Goal: Information Seeking & Learning: Learn about a topic

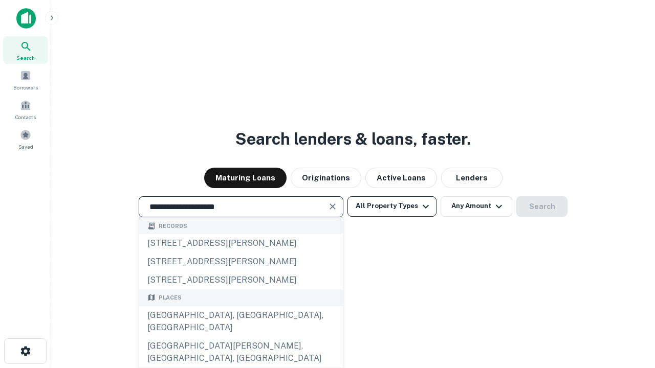
click at [392, 206] on button "All Property Types" at bounding box center [391, 206] width 89 height 20
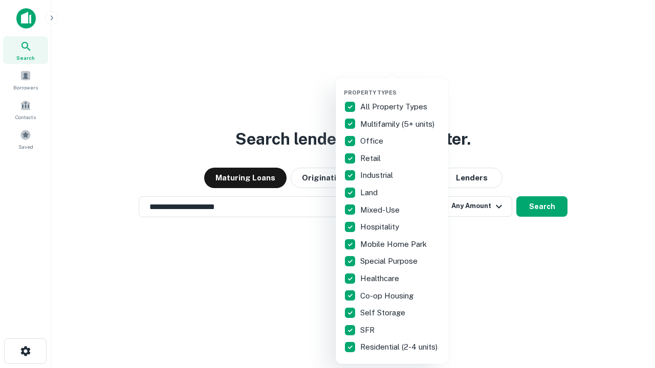
type input "**********"
click at [400, 86] on button "button" at bounding box center [400, 86] width 113 height 1
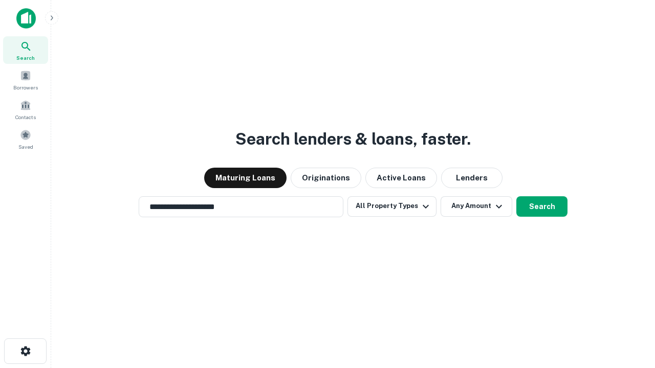
scroll to position [6, 123]
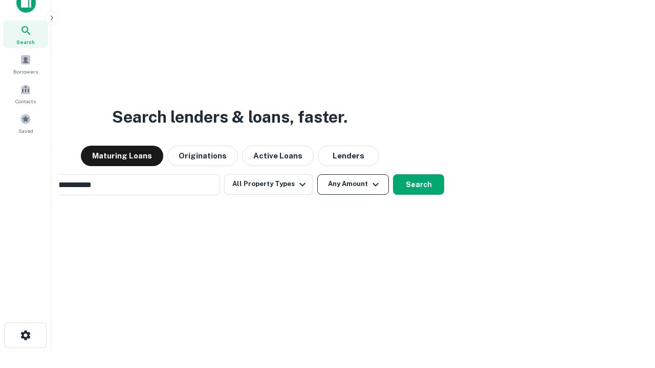
click at [317, 174] on button "Any Amount" at bounding box center [353, 184] width 72 height 20
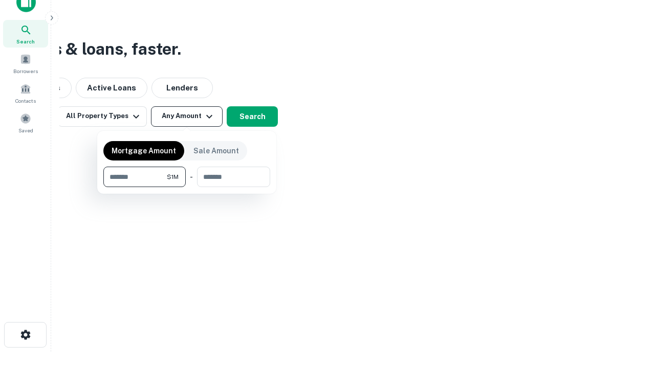
type input "*******"
click at [187, 187] on button "button" at bounding box center [186, 187] width 167 height 1
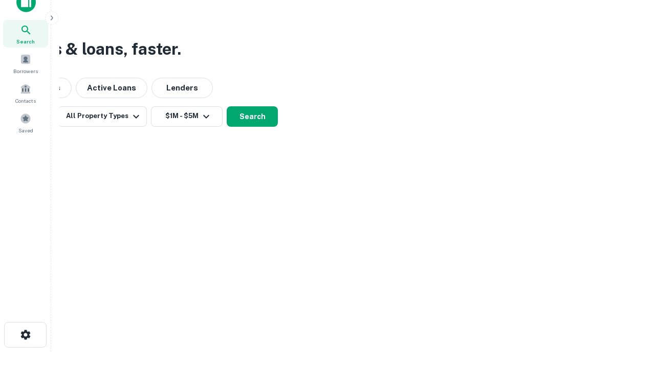
scroll to position [16, 0]
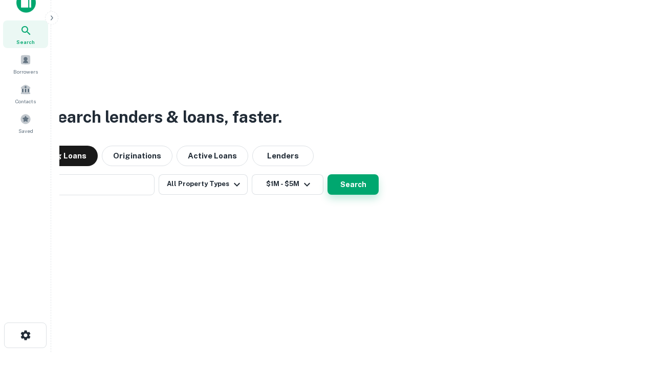
click at [327, 174] on button "Search" at bounding box center [352, 184] width 51 height 20
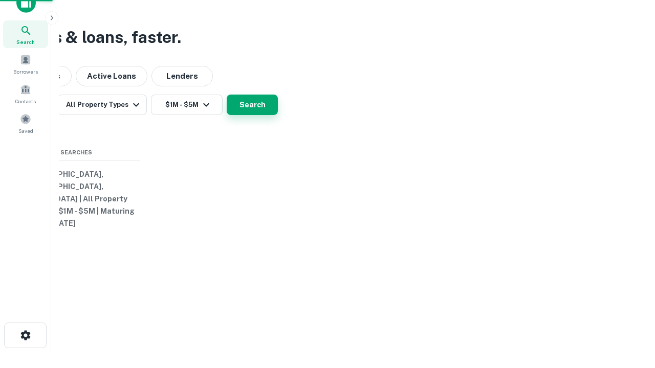
scroll to position [16, 0]
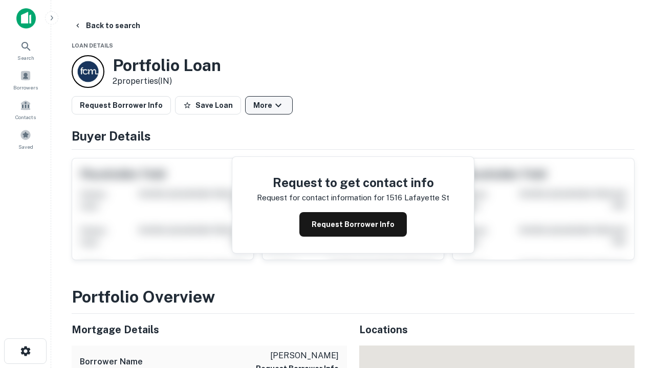
click at [269, 105] on button "More" at bounding box center [269, 105] width 48 height 18
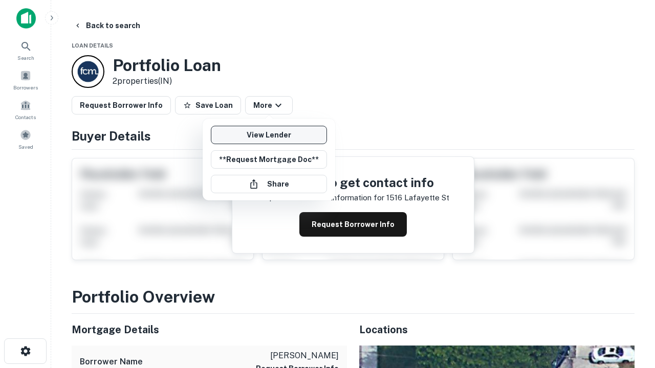
click at [269, 135] on link "View Lender" at bounding box center [269, 135] width 116 height 18
